Goal: Information Seeking & Learning: Find specific page/section

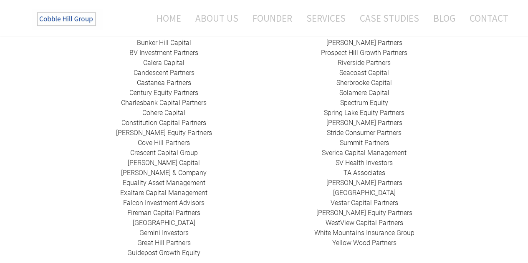
scroll to position [338, 0]
click at [184, 118] on link "Constitution Capital Partners" at bounding box center [163, 122] width 85 height 8
click at [171, 128] on link "​[PERSON_NAME] Equity Partners" at bounding box center [164, 132] width 96 height 8
click at [162, 158] on link "[PERSON_NAME] Capital" at bounding box center [164, 162] width 72 height 8
click at [163, 168] on link "[PERSON_NAME] & Company" at bounding box center [164, 172] width 86 height 8
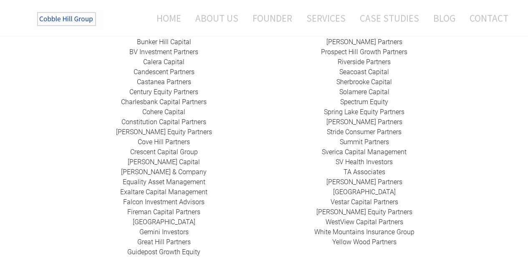
click at [134, 188] on link "​Exaltare Capital Management" at bounding box center [163, 192] width 87 height 8
click at [159, 198] on link "​Falcon Investment Advisors" at bounding box center [163, 202] width 81 height 8
click at [156, 228] on link "Gemini Investors" at bounding box center [163, 232] width 49 height 8
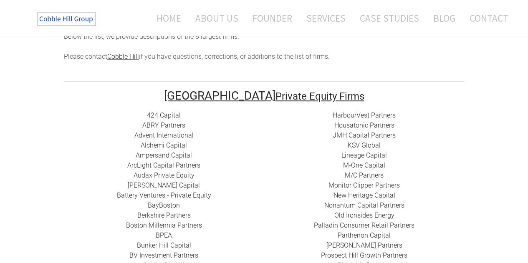
scroll to position [134, 0]
click at [356, 152] on link "Lineage Capital" at bounding box center [363, 156] width 45 height 8
click at [358, 182] on link "​Monitor Clipper Partners" at bounding box center [363, 186] width 71 height 8
click at [356, 192] on link "New Heritage Capital" at bounding box center [364, 196] width 62 height 8
click at [354, 202] on link "Nonantum Capital Partners" at bounding box center [364, 206] width 80 height 8
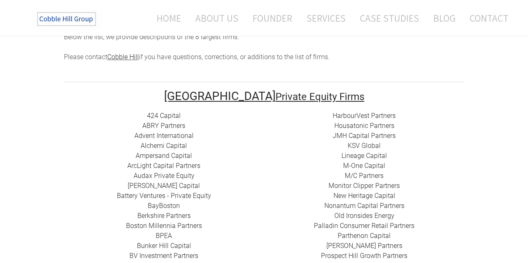
click at [366, 212] on link "​Old Ironsides Energy" at bounding box center [364, 216] width 60 height 8
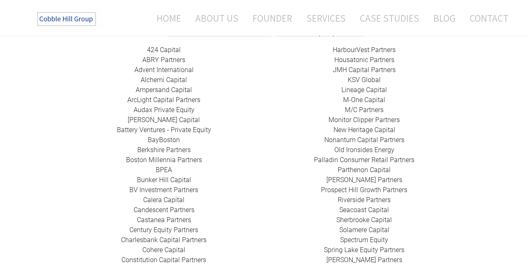
scroll to position [217, 0]
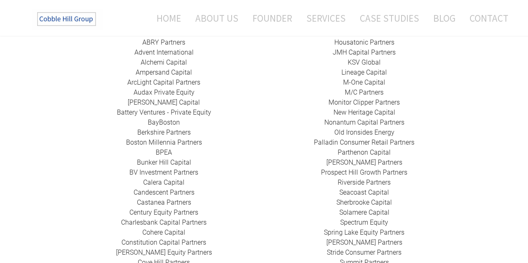
click at [360, 139] on link "Palladin Consumer Retail Partners" at bounding box center [364, 143] width 101 height 8
click at [346, 149] on link "​ Parthenon Capital" at bounding box center [364, 153] width 53 height 8
click at [350, 169] on link "Prospect Hill Growth Partners" at bounding box center [364, 173] width 86 height 8
click at [355, 179] on link "Riverside Partners" at bounding box center [364, 183] width 53 height 8
click at [355, 189] on link "Seacoast Capital" at bounding box center [364, 193] width 50 height 8
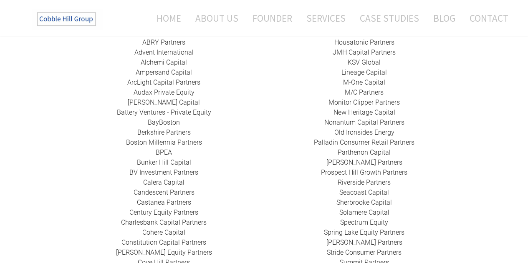
click at [354, 199] on link "​Sherbrooke Capital​" at bounding box center [364, 203] width 56 height 8
click at [349, 229] on link "Spring Lake Equity Partners" at bounding box center [364, 233] width 81 height 8
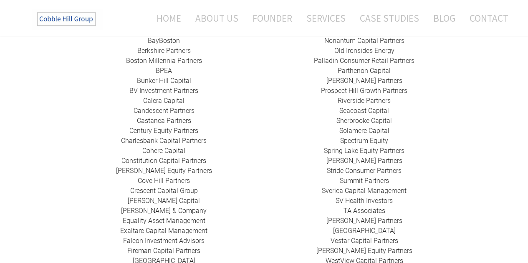
scroll to position [300, 0]
click at [360, 176] on link "Summit Partners" at bounding box center [364, 180] width 49 height 8
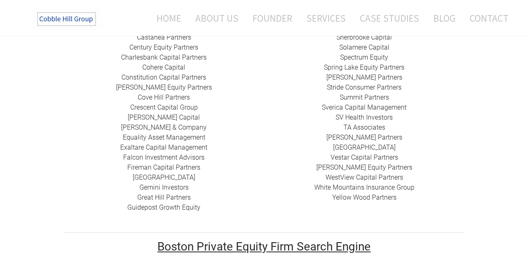
scroll to position [386, 0]
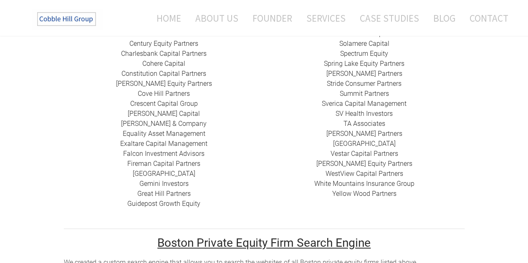
click at [361, 150] on link "​Vestar Capital Partners" at bounding box center [365, 154] width 68 height 8
click at [350, 170] on link "​WestView Capital Partners" at bounding box center [365, 174] width 78 height 8
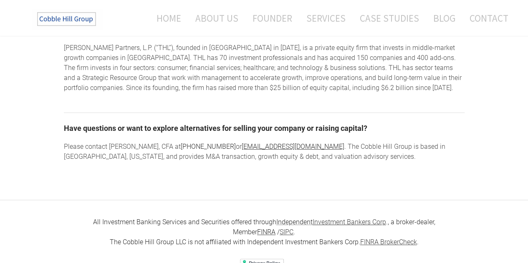
scroll to position [1447, 0]
